Goal: Transaction & Acquisition: Purchase product/service

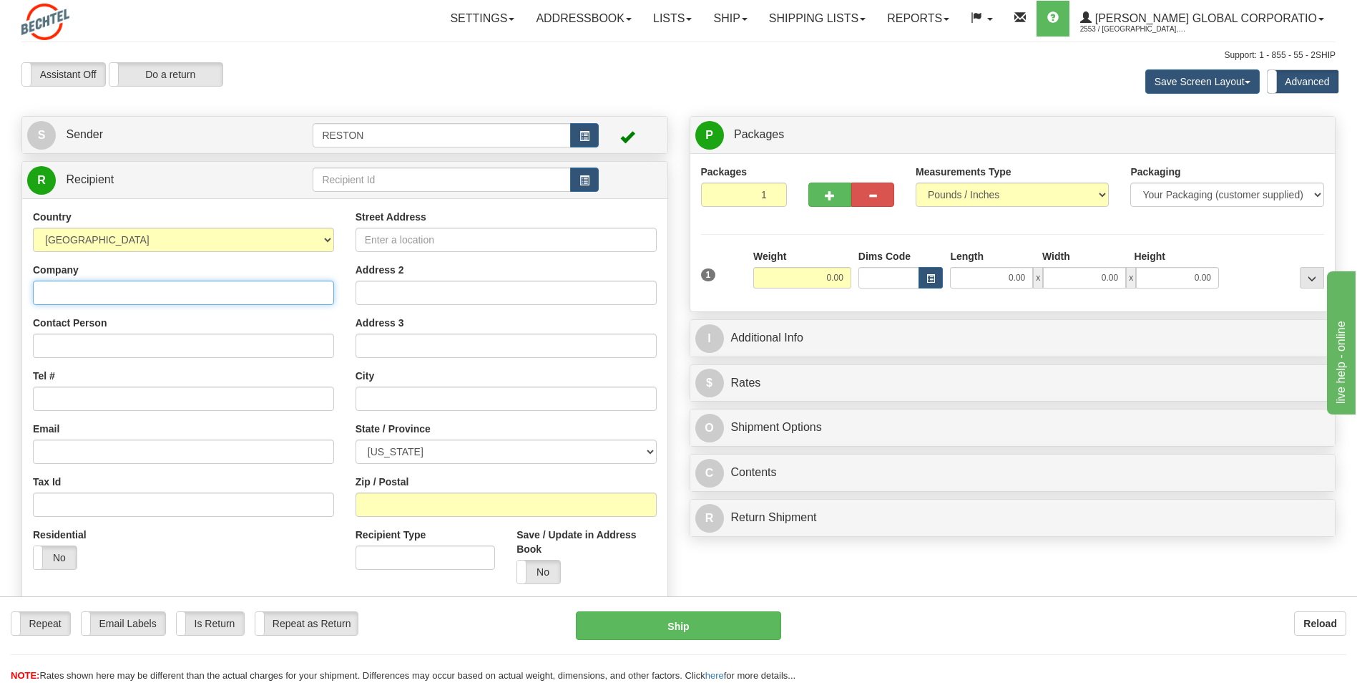
click at [102, 289] on input "Company" at bounding box center [183, 292] width 301 height 24
click at [73, 293] on input "Company" at bounding box center [183, 292] width 301 height 24
type input "Bechtel"
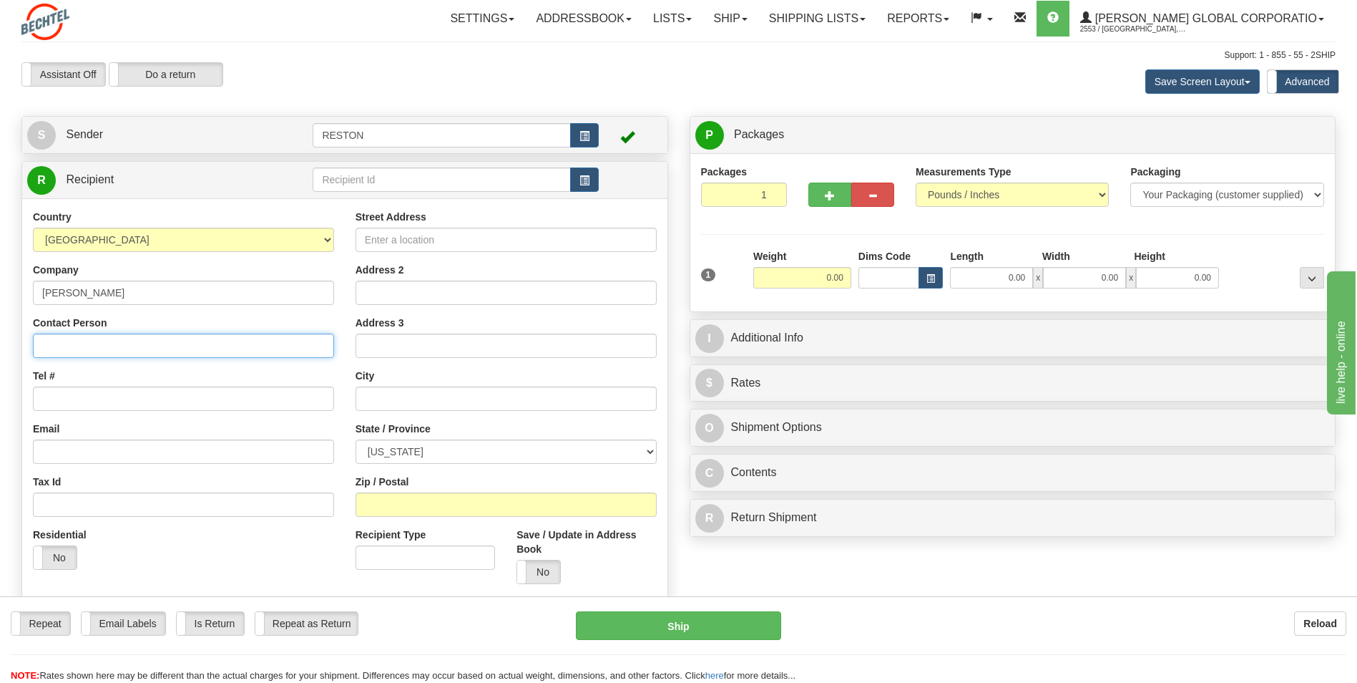
click at [84, 343] on input "Contact Person" at bounding box center [183, 345] width 301 height 24
type input "Chrissi Duncan"
click at [84, 393] on input "Tel #" at bounding box center [183, 398] width 301 height 24
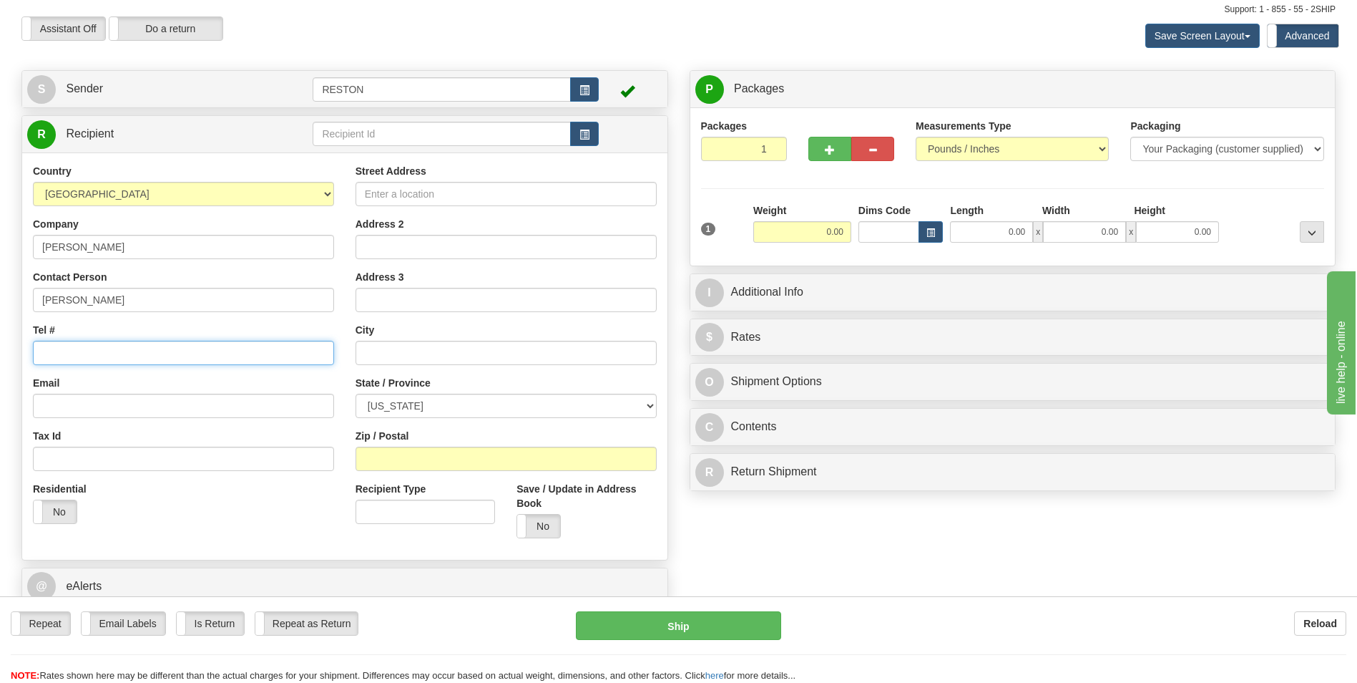
scroll to position [72, 0]
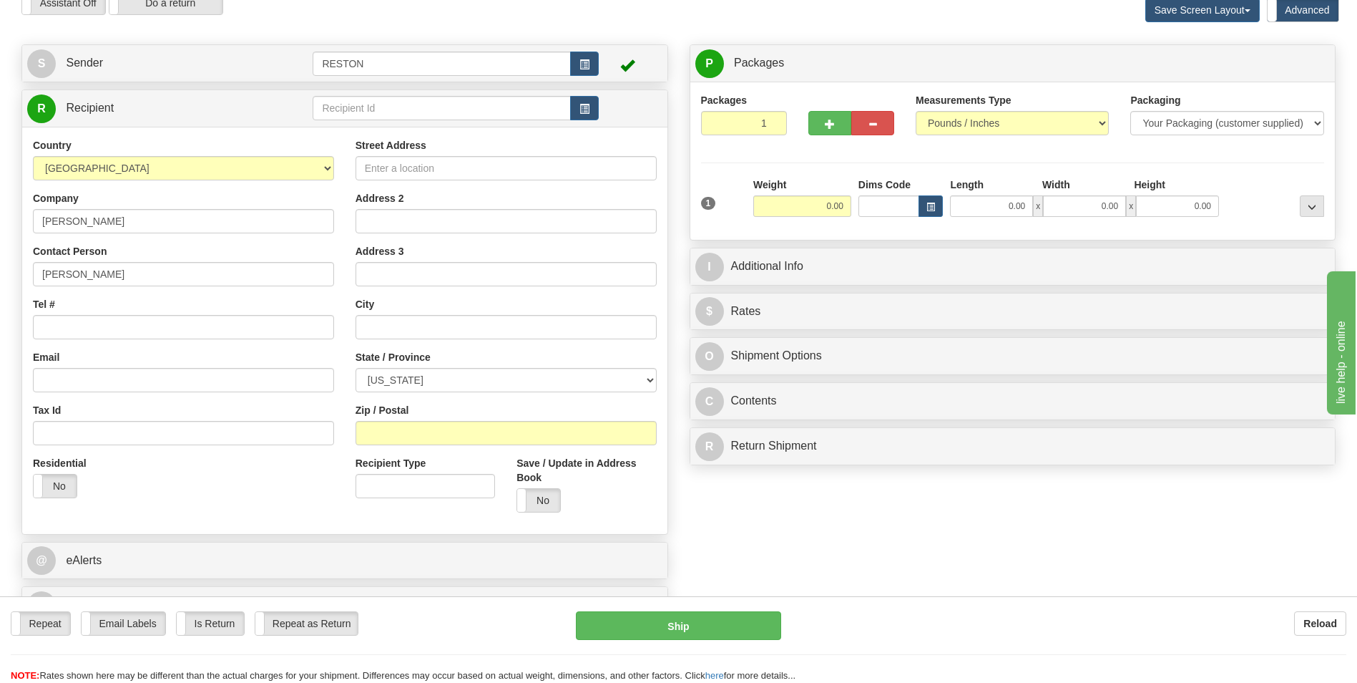
click at [399, 152] on label "Street Address" at bounding box center [391, 145] width 71 height 14
click at [399, 156] on input "Street Address" at bounding box center [506, 168] width 301 height 24
click at [400, 175] on input "Street Address" at bounding box center [506, 168] width 301 height 24
type input "20845 21-1/2 Mile Rd"
click at [384, 326] on input "text" at bounding box center [506, 327] width 301 height 24
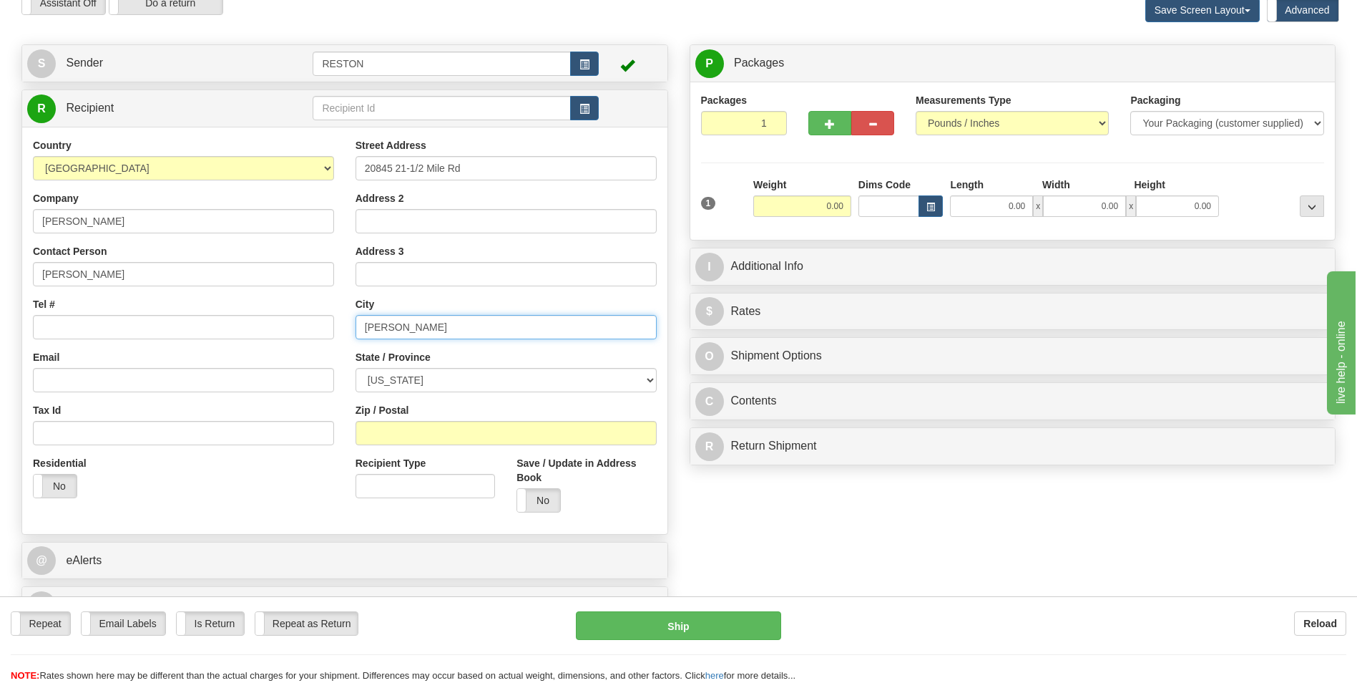
type input "Marshall"
type input "zz"
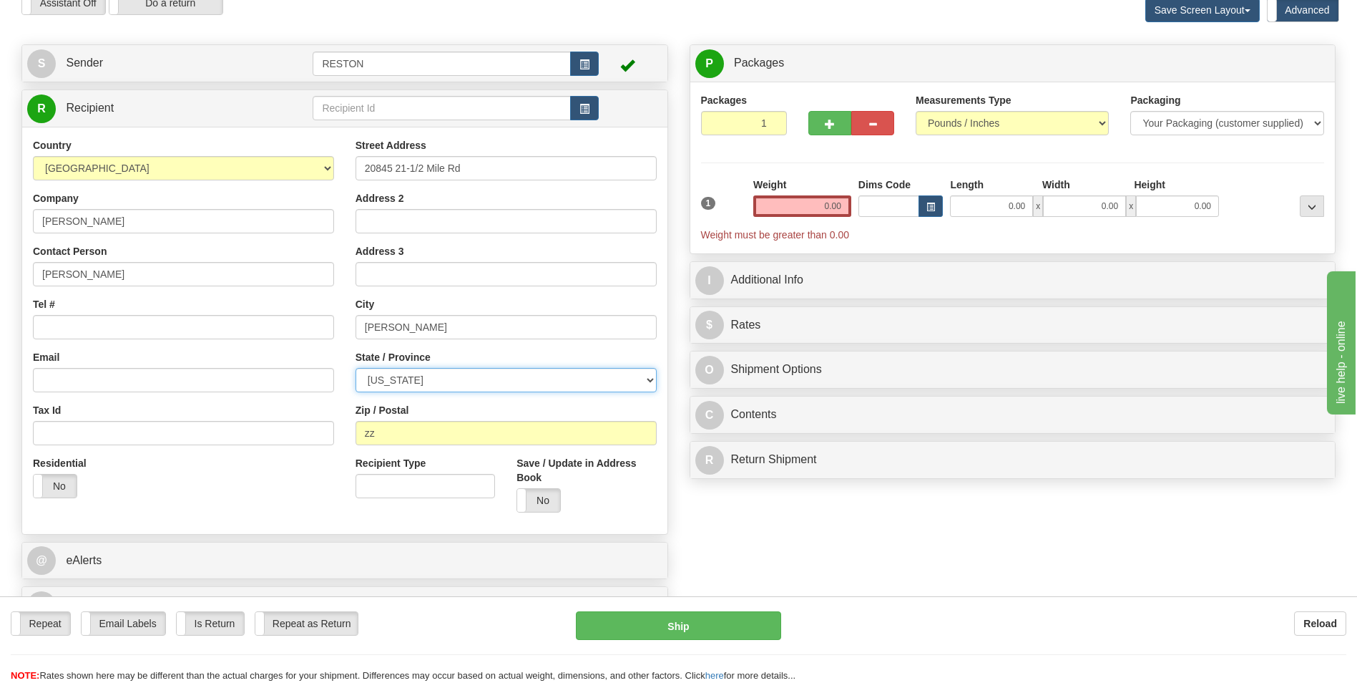
select select "MI"
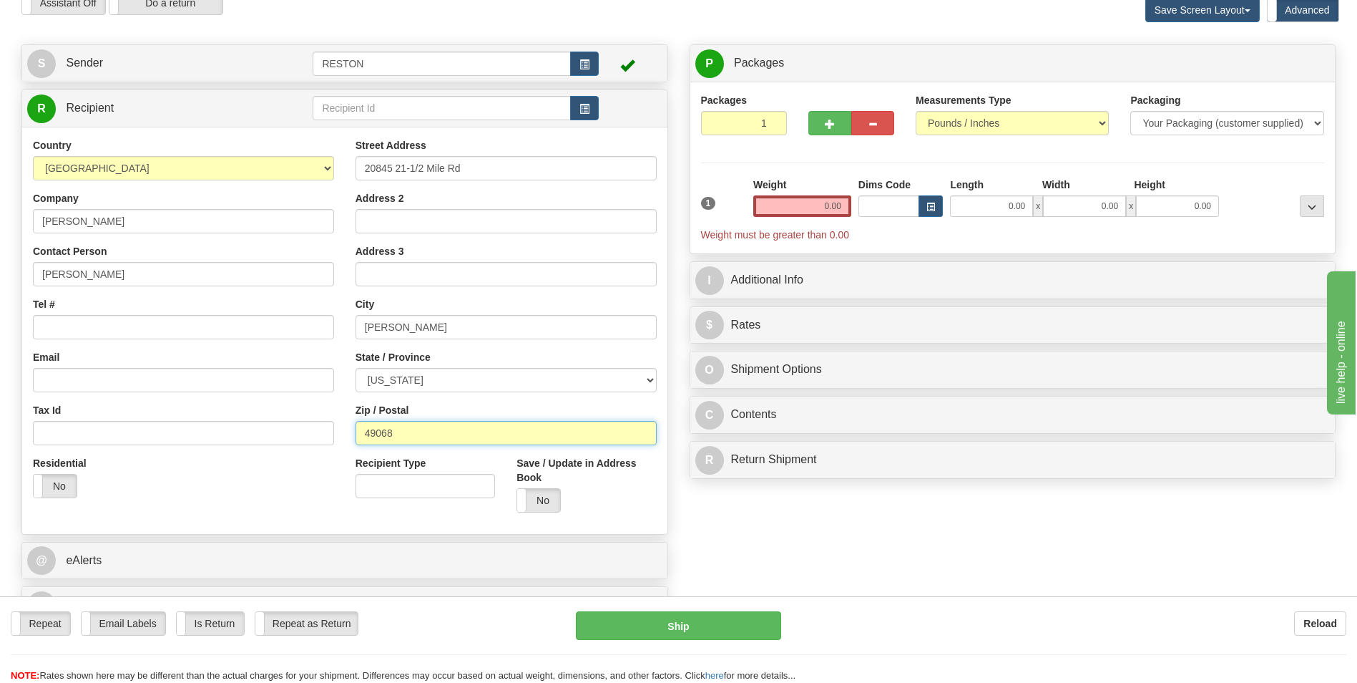
type input "49068"
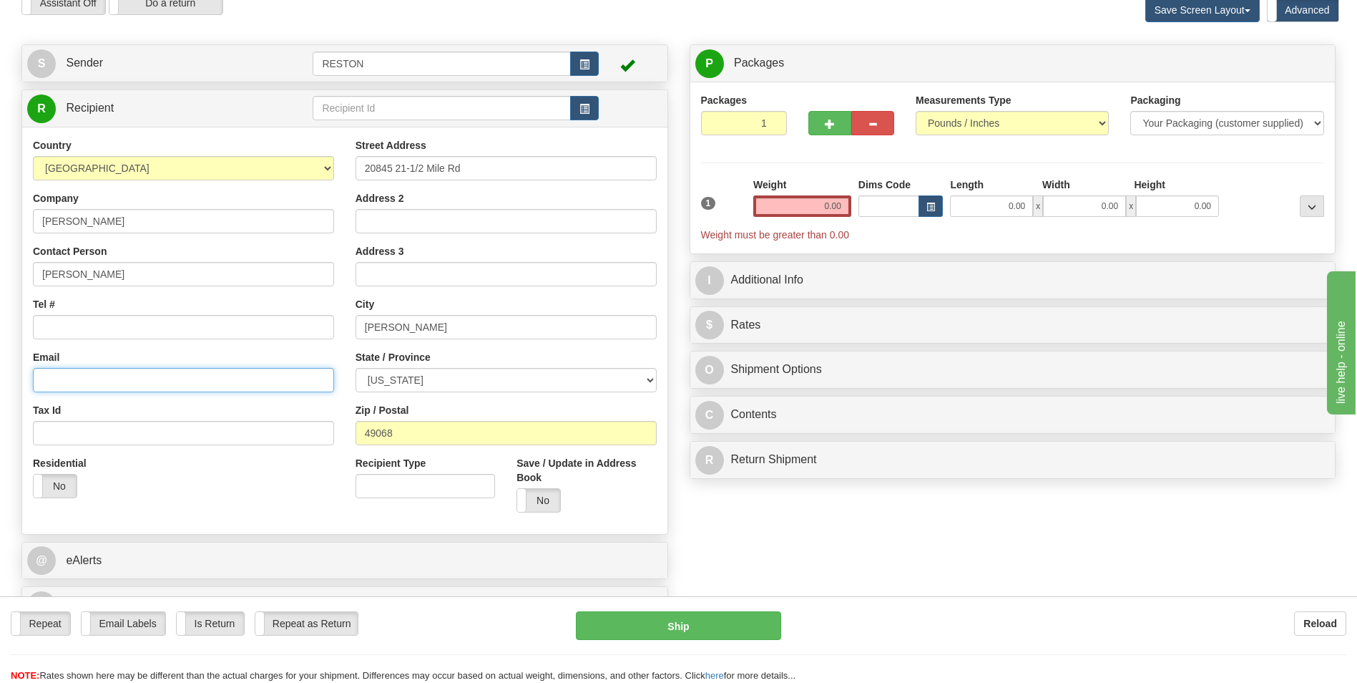
click at [74, 371] on input "Email" at bounding box center [183, 380] width 301 height 24
type input "cduncan@bechtel.com"
click at [1160, 134] on select "Your Packaging (customer supplied) Envelope (carrier supplied) Pack (carrier su…" at bounding box center [1226, 123] width 193 height 24
select select "3"
click at [1130, 111] on select "Your Packaging (customer supplied) Envelope (carrier supplied) Pack (carrier su…" at bounding box center [1226, 123] width 193 height 24
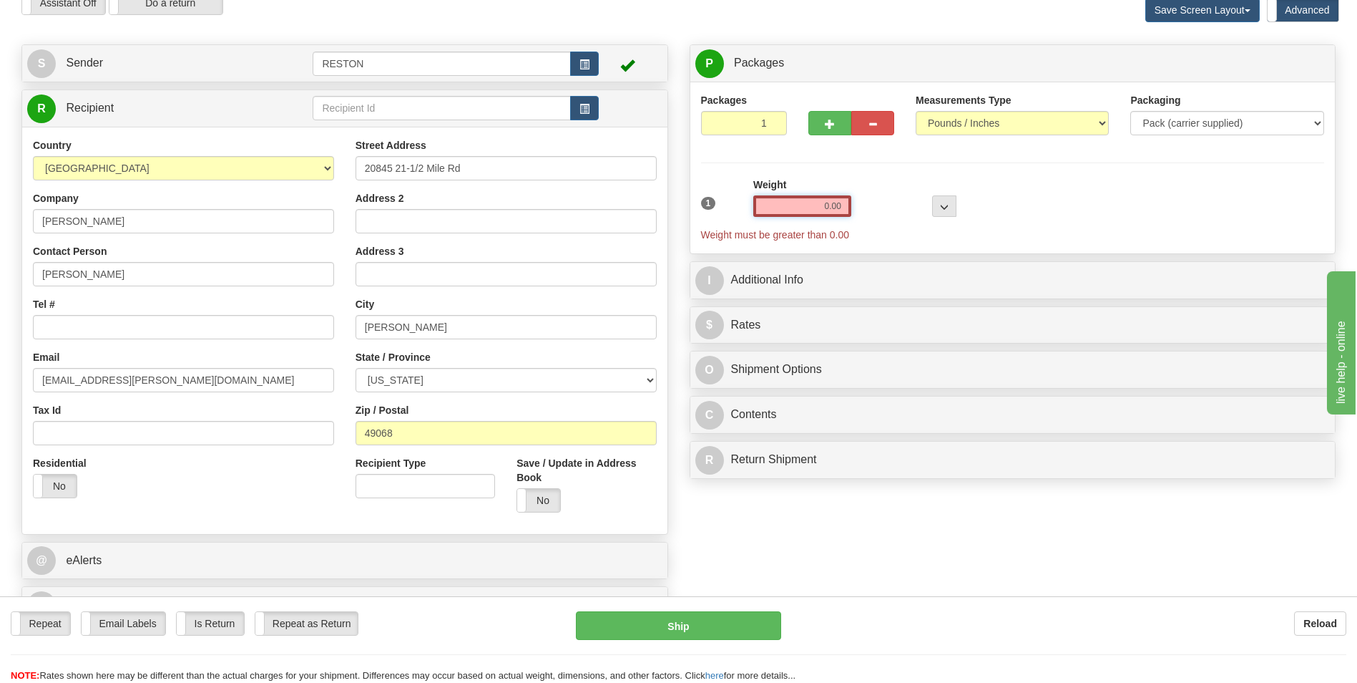
drag, startPoint x: 795, startPoint y: 207, endPoint x: 882, endPoint y: 201, distance: 87.5
click at [882, 201] on div "1 Weight 0.00 Dims Code 0 x" at bounding box center [1013, 209] width 631 height 64
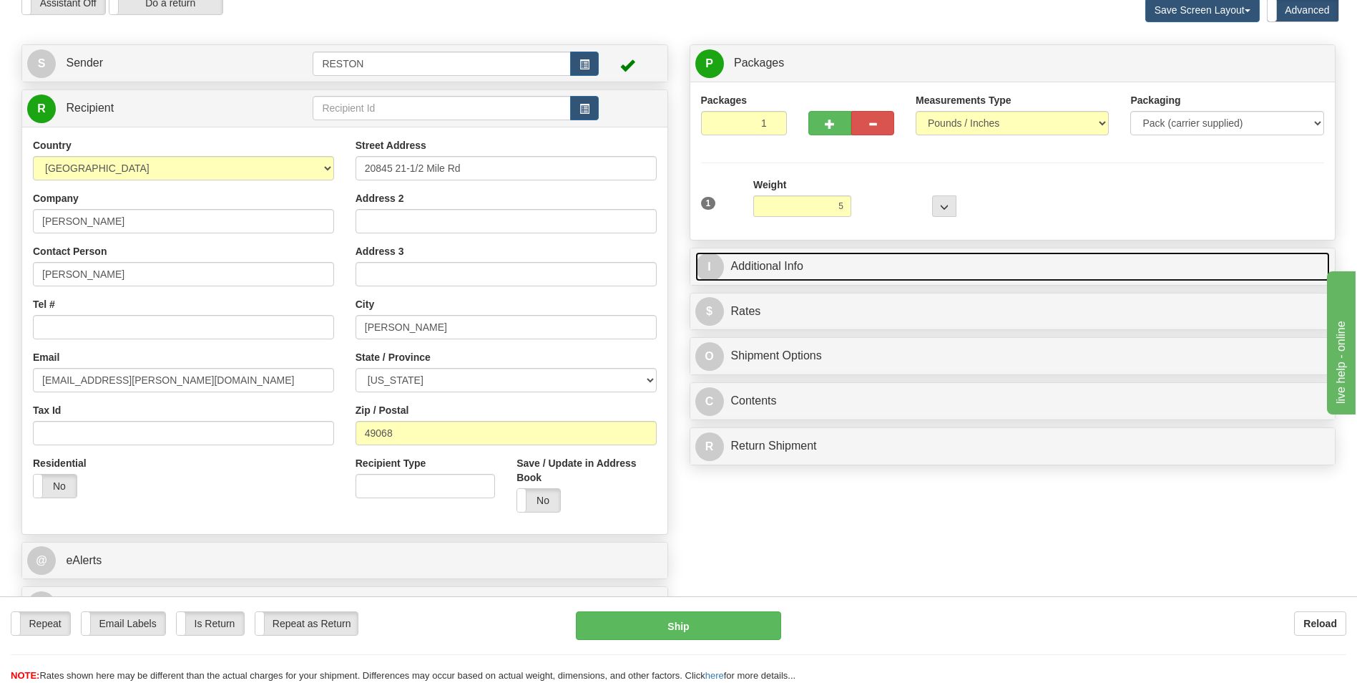
type input "5.00"
click at [708, 272] on span "I" at bounding box center [709, 267] width 29 height 29
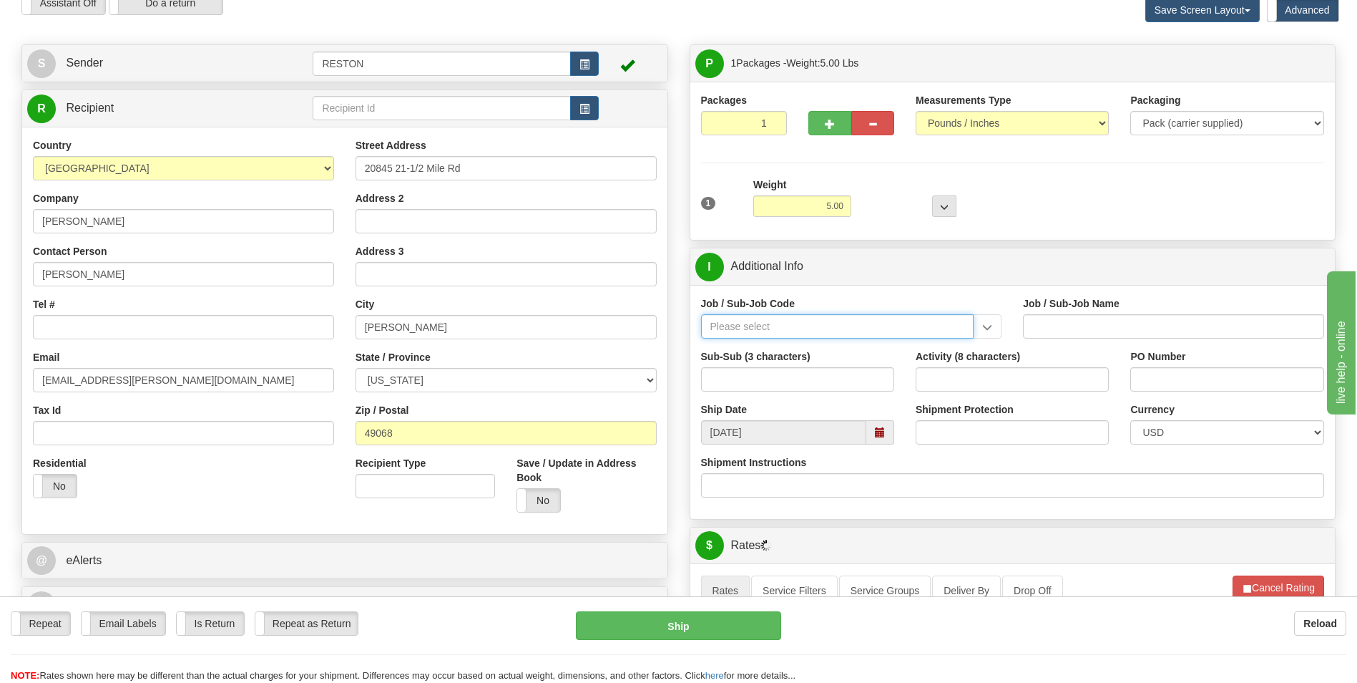
click at [748, 328] on input "Job / Sub-Job Code" at bounding box center [837, 326] width 273 height 24
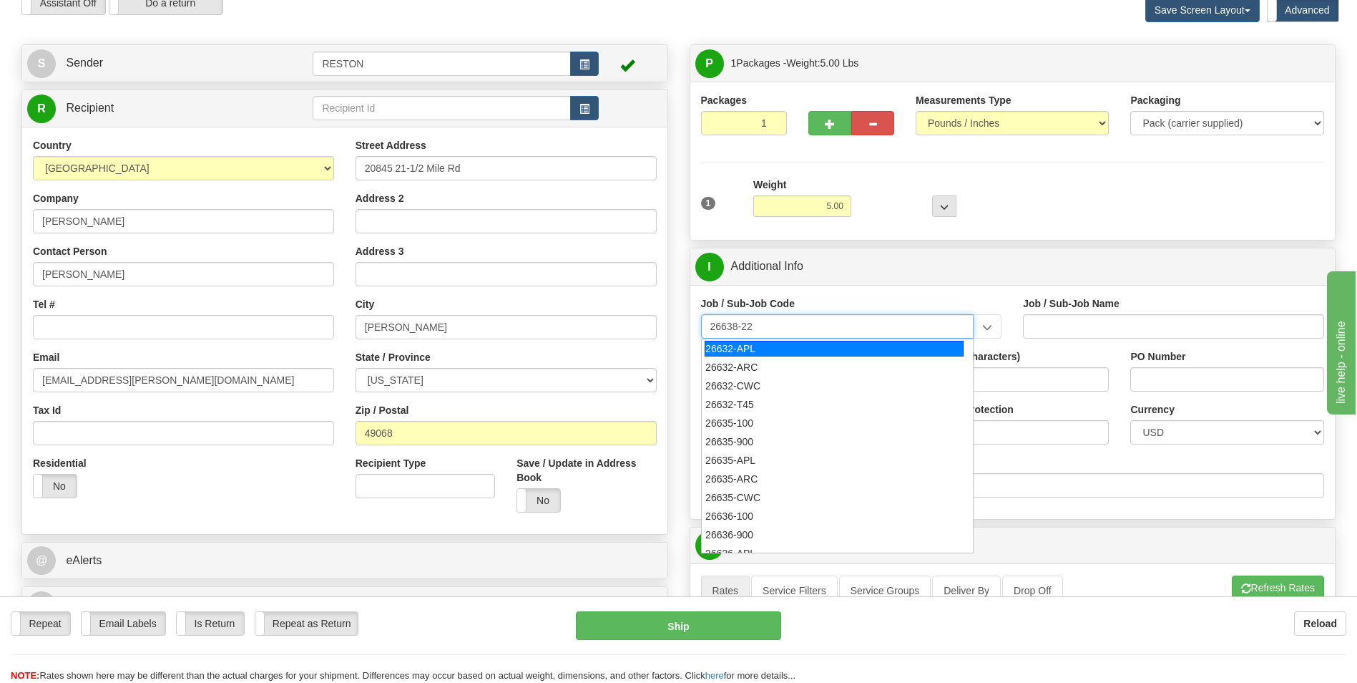
type input "26638-220"
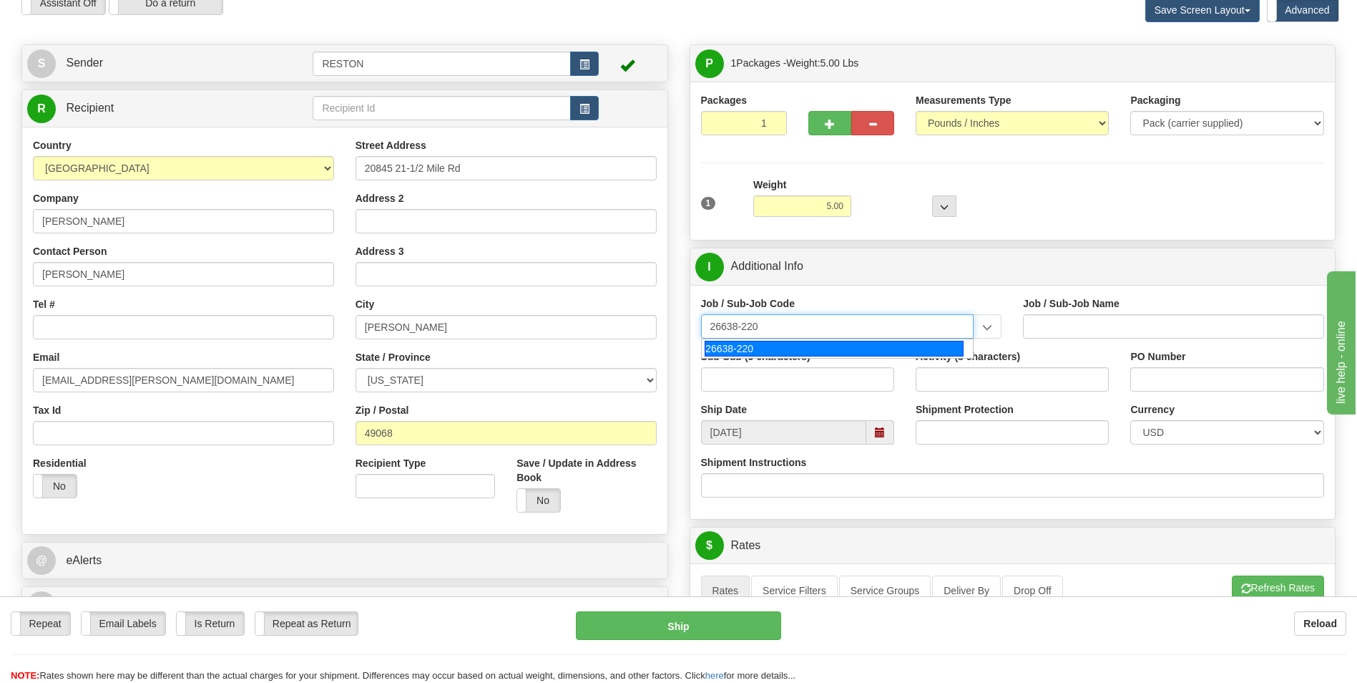
click at [749, 346] on div "26638-220" at bounding box center [834, 349] width 259 height 16
type input "SUNFISH 2 SOLAR PROJECT - MANUAL LABOR"
type input "26638-220"
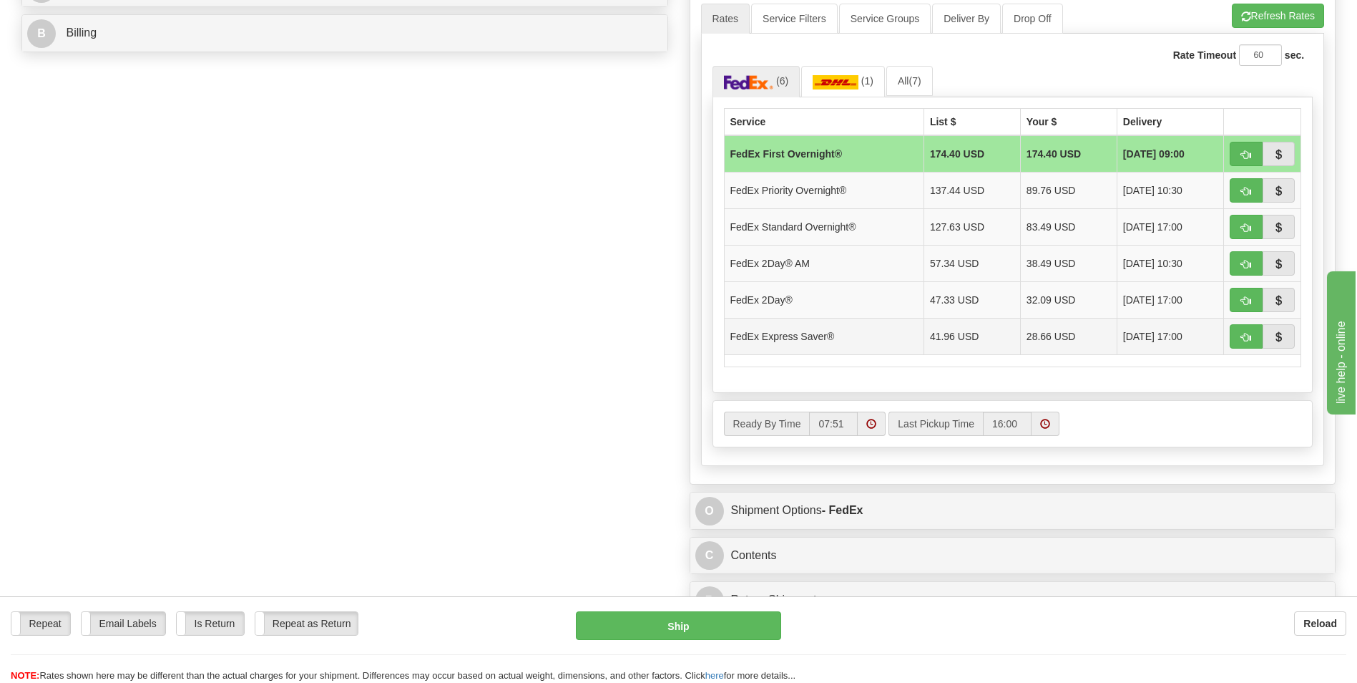
scroll to position [644, 0]
click at [866, 187] on td "FedEx Priority Overnight®" at bounding box center [824, 189] width 200 height 36
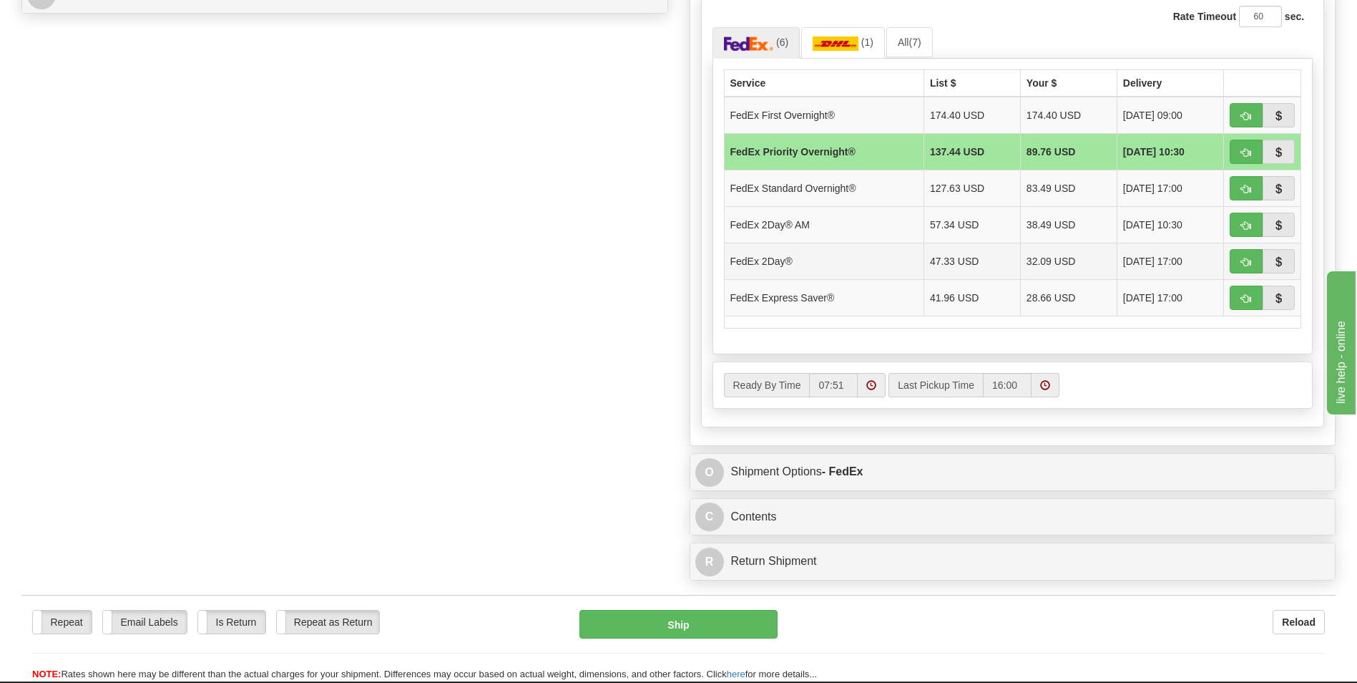
scroll to position [787, 0]
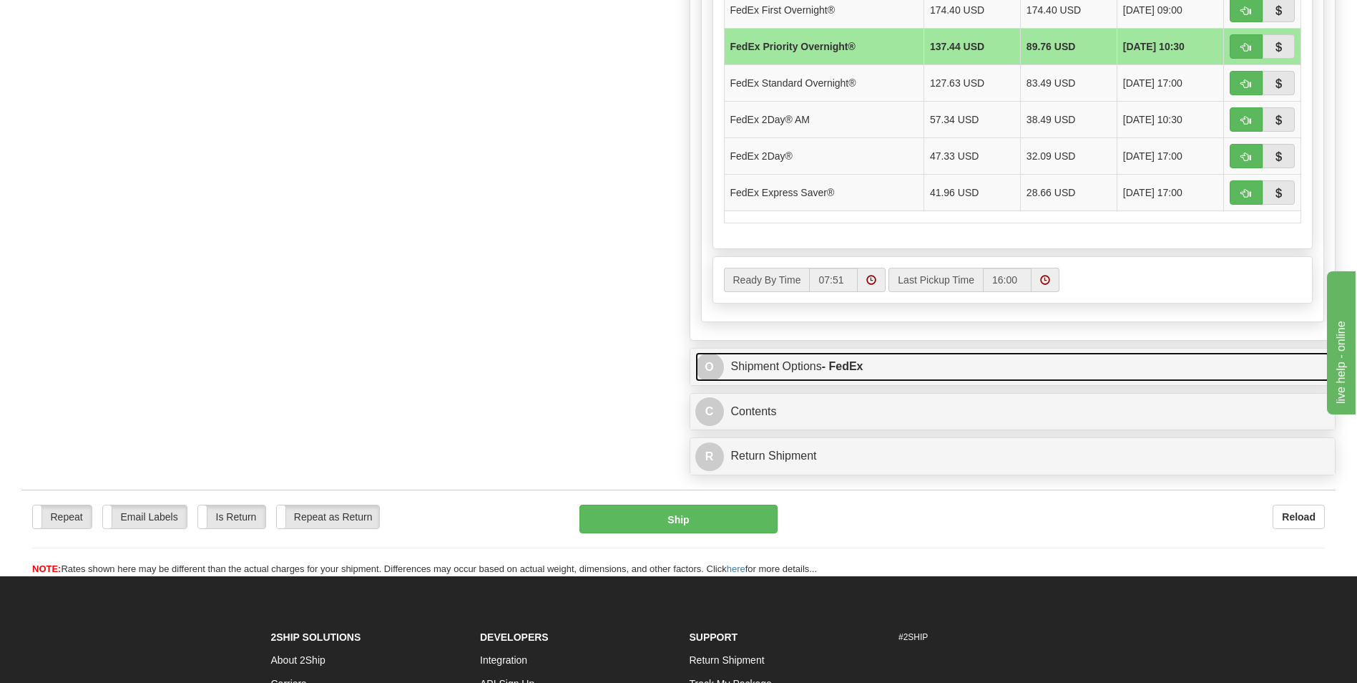
click at [719, 370] on span "O" at bounding box center [709, 367] width 29 height 29
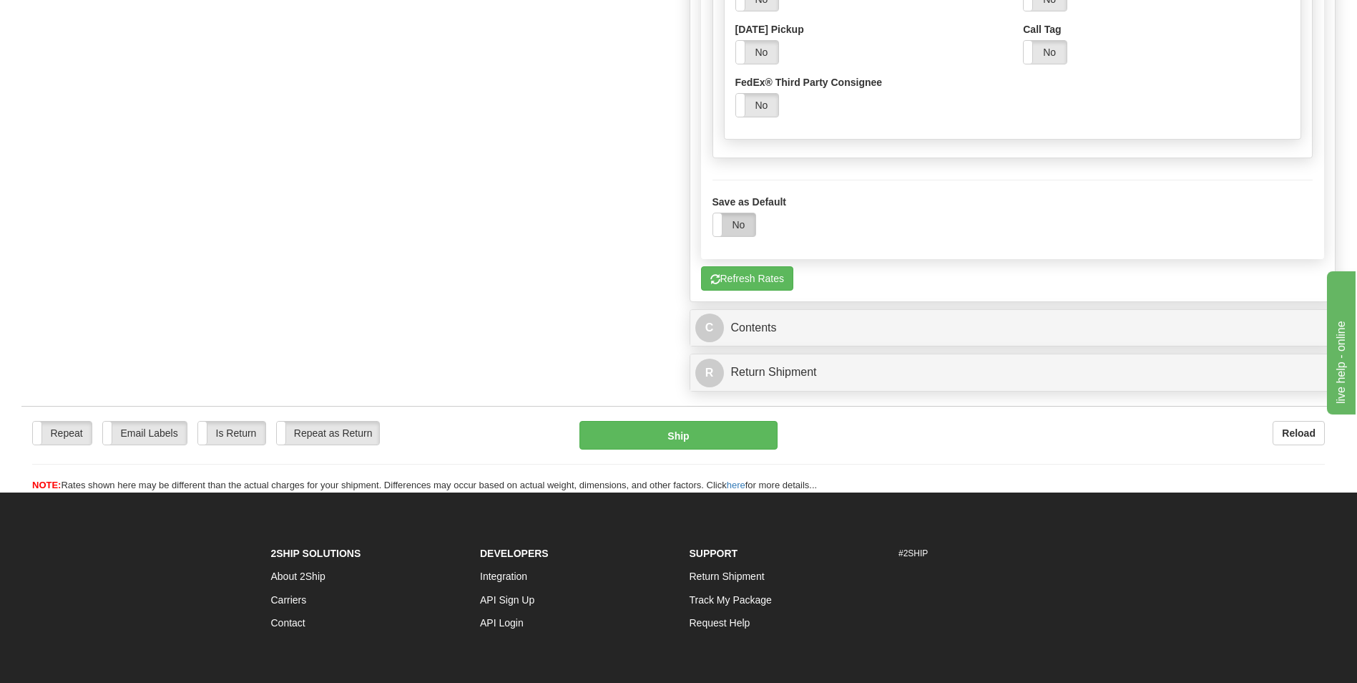
scroll to position [1431, 0]
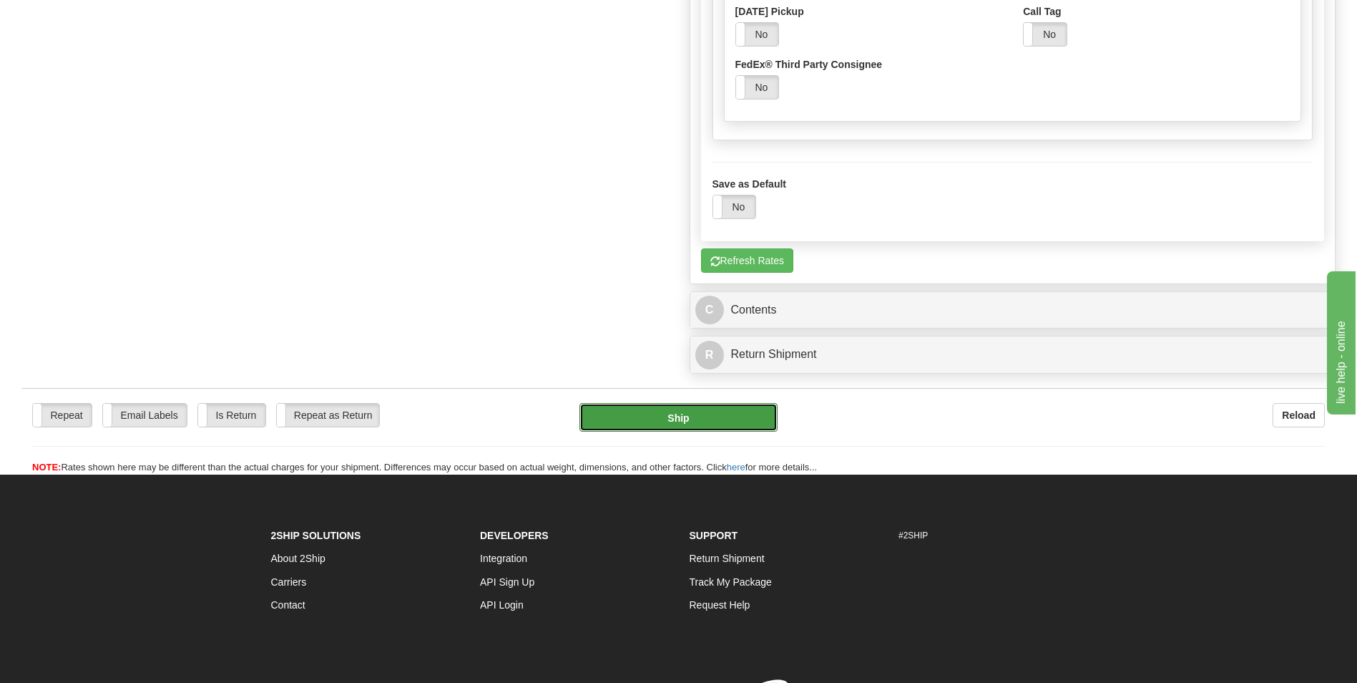
click at [693, 418] on button "Ship" at bounding box center [677, 417] width 197 height 29
type input "01"
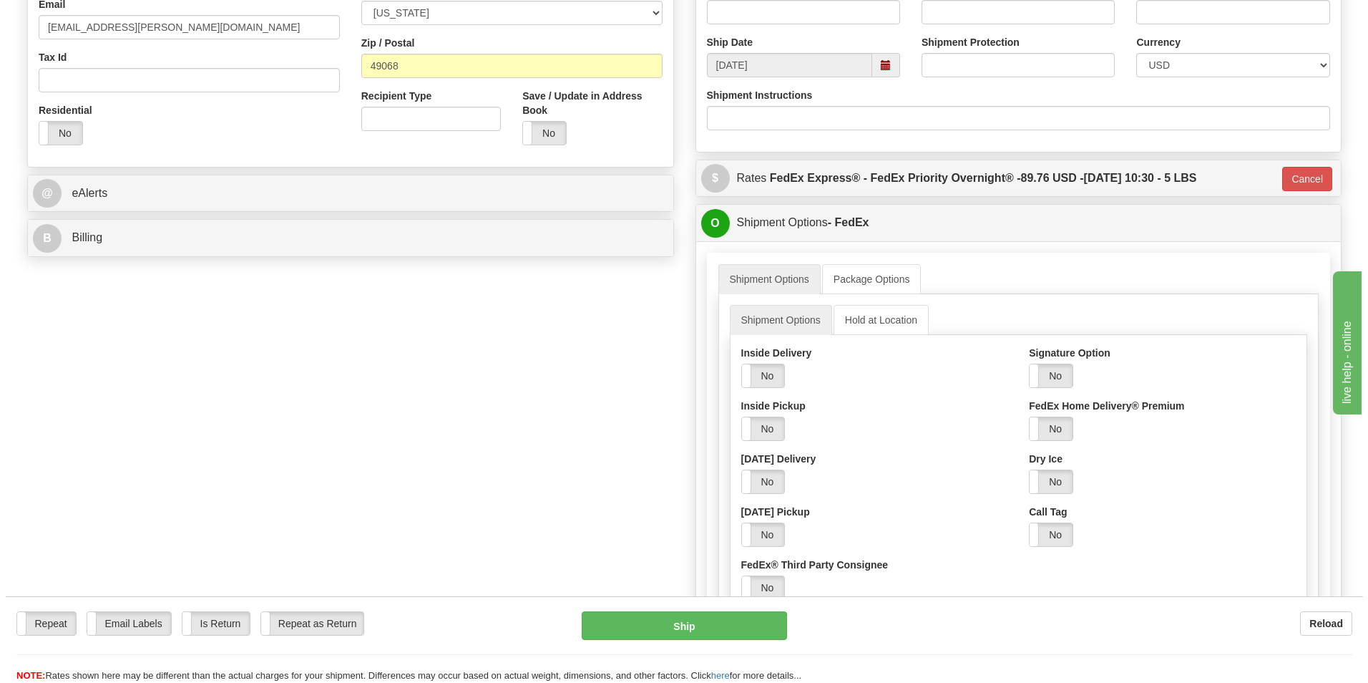
scroll to position [152, 0]
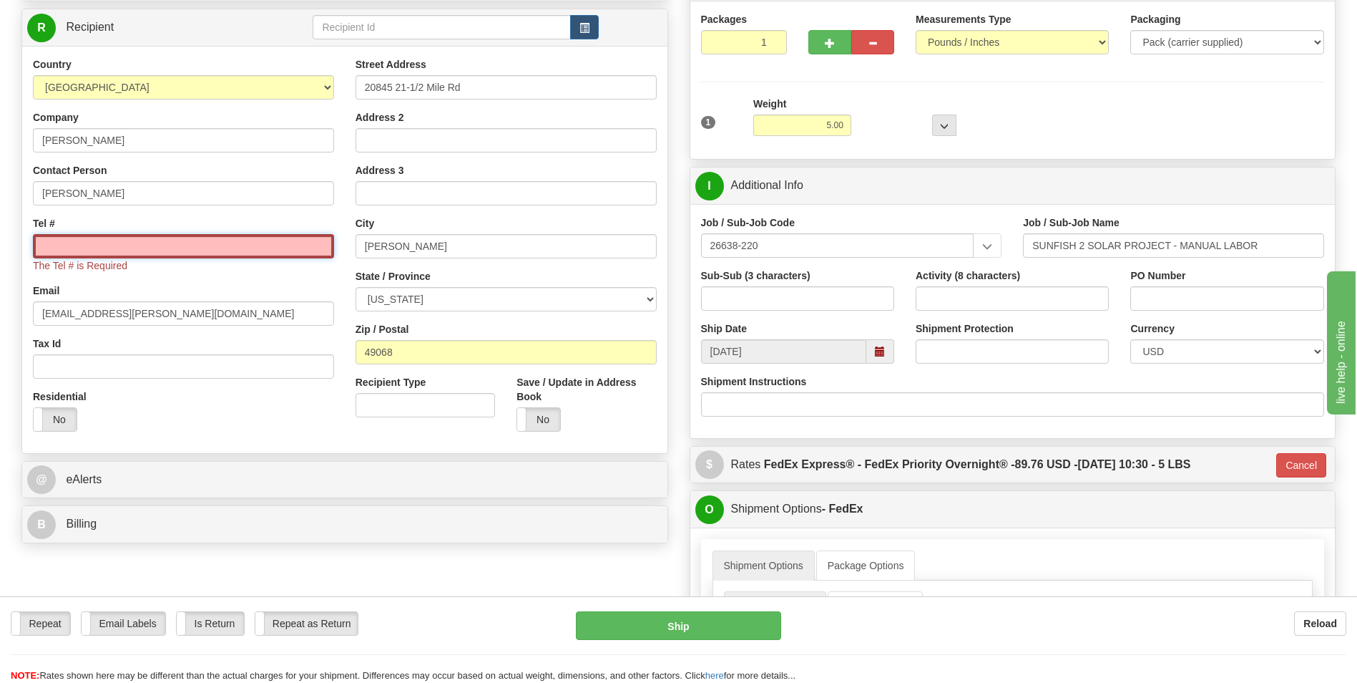
click at [250, 246] on input "Tel #" at bounding box center [183, 246] width 301 height 24
type input "1111111111"
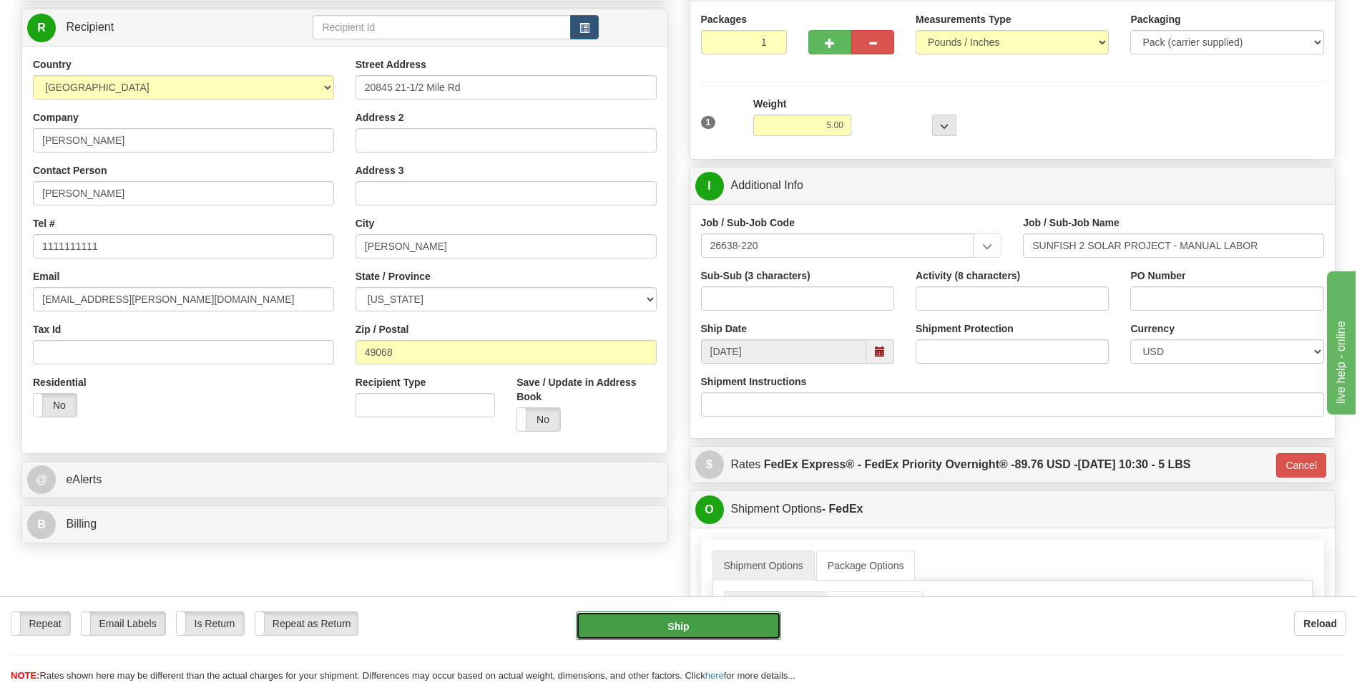
click at [711, 618] on button "Ship" at bounding box center [678, 625] width 205 height 29
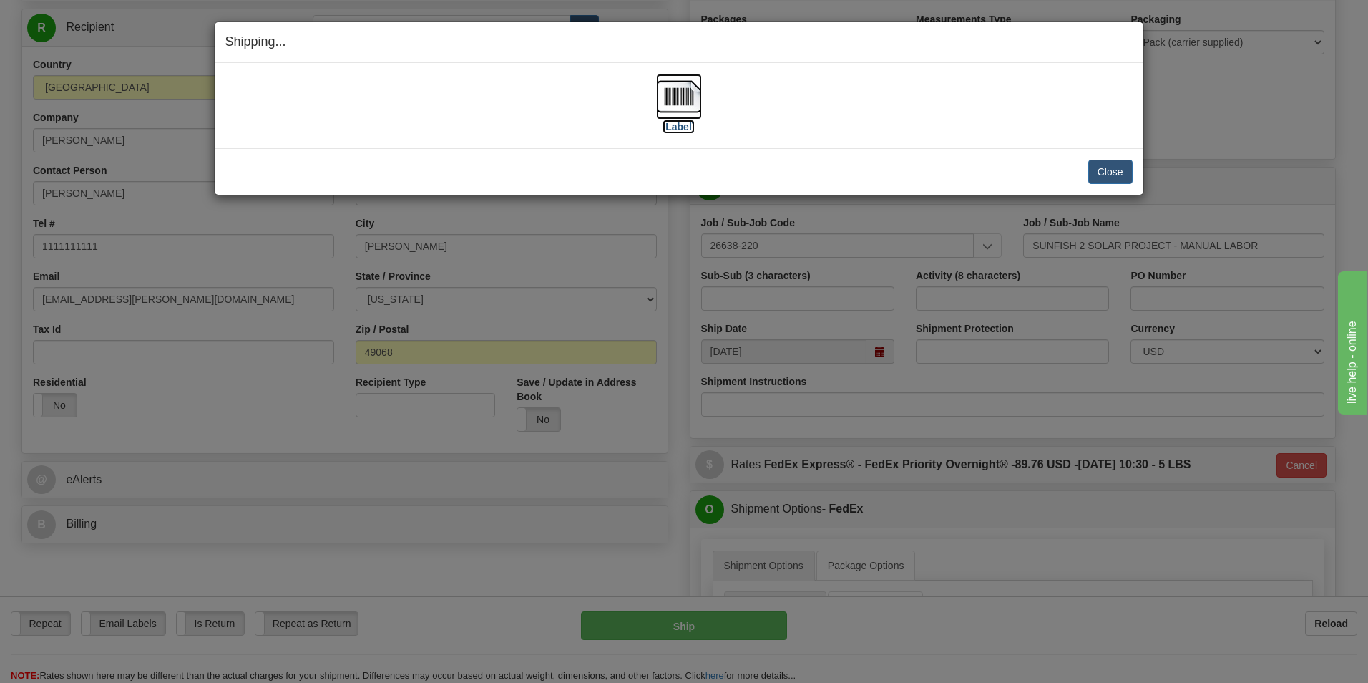
click at [685, 125] on label "[Label]" at bounding box center [678, 126] width 33 height 14
click at [1127, 175] on button "Close" at bounding box center [1110, 172] width 44 height 24
